Goal: Information Seeking & Learning: Learn about a topic

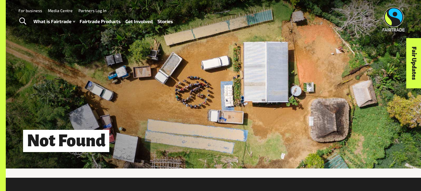
click at [103, 20] on link "Fairtrade Products" at bounding box center [100, 21] width 41 height 8
click at [103, 24] on link "Fairtrade Products" at bounding box center [100, 21] width 41 height 8
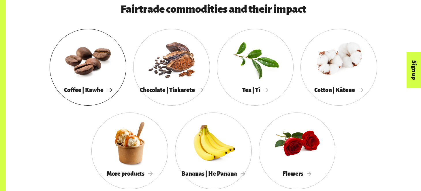
scroll to position [548, 0]
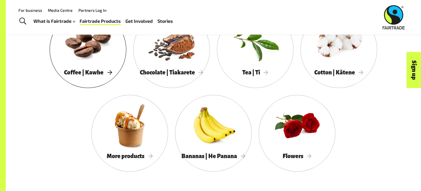
click at [86, 48] on div at bounding box center [88, 42] width 77 height 50
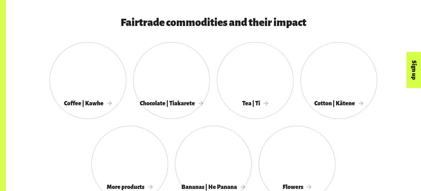
scroll to position [548, 0]
